Goal: Information Seeking & Learning: Find specific fact

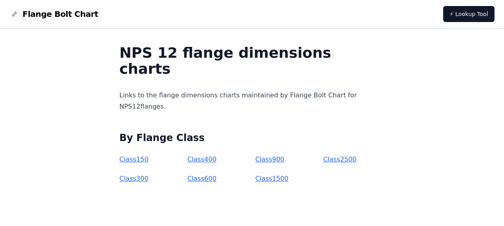
scroll to position [27, 0]
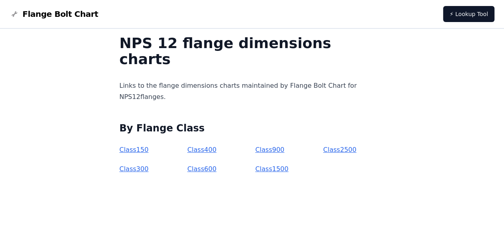
click at [149, 171] on link "Class 300" at bounding box center [134, 169] width 29 height 8
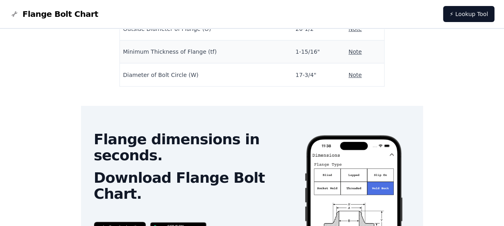
scroll to position [197, 0]
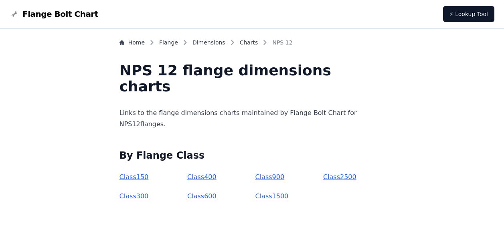
scroll to position [27, 0]
